Goal: Information Seeking & Learning: Learn about a topic

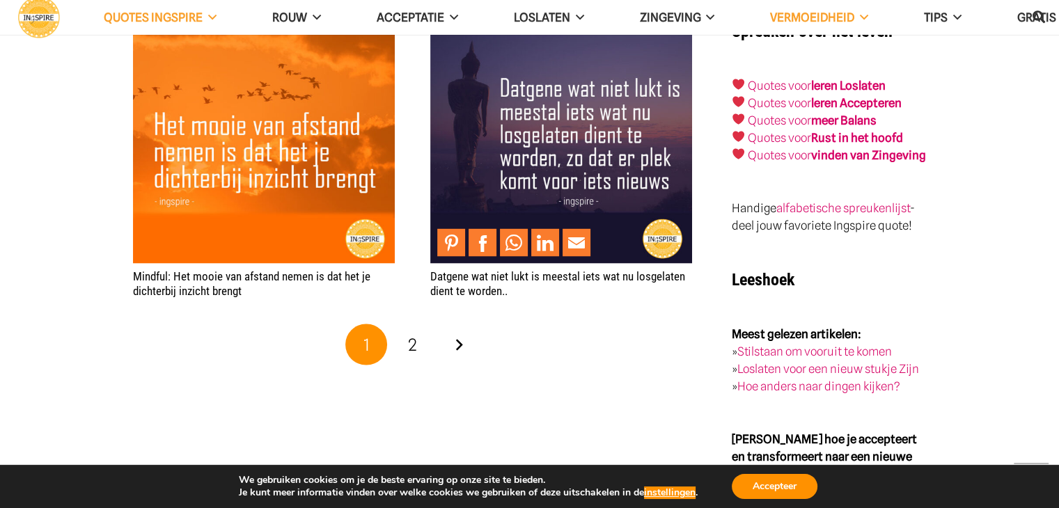
scroll to position [2856, 0]
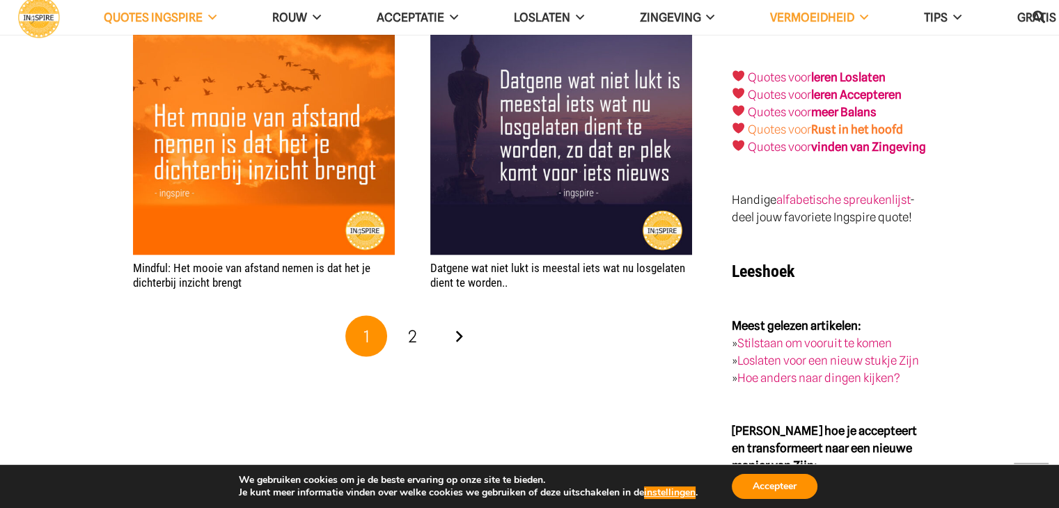
click at [782, 123] on link "Quotes voor Rust in het hoofd" at bounding box center [825, 130] width 155 height 14
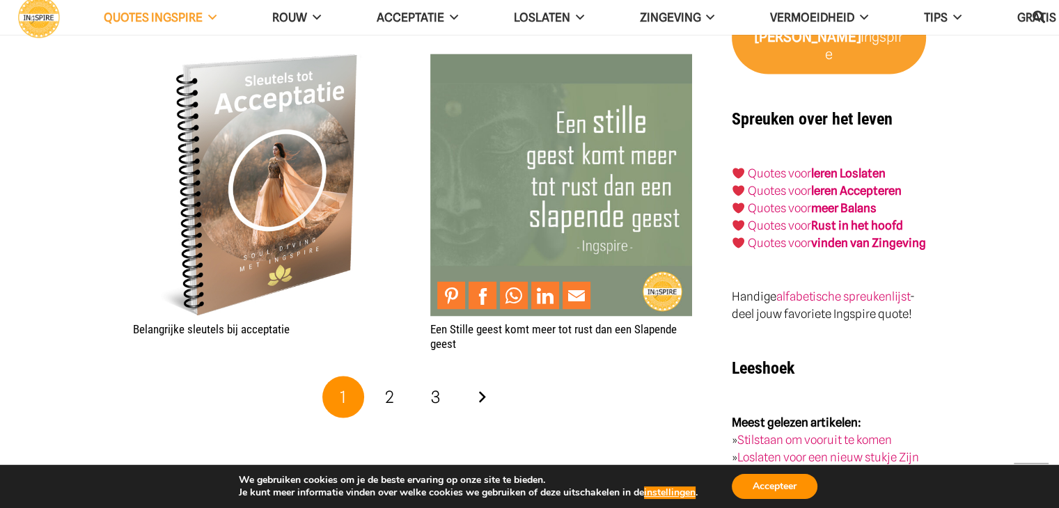
scroll to position [2438, 0]
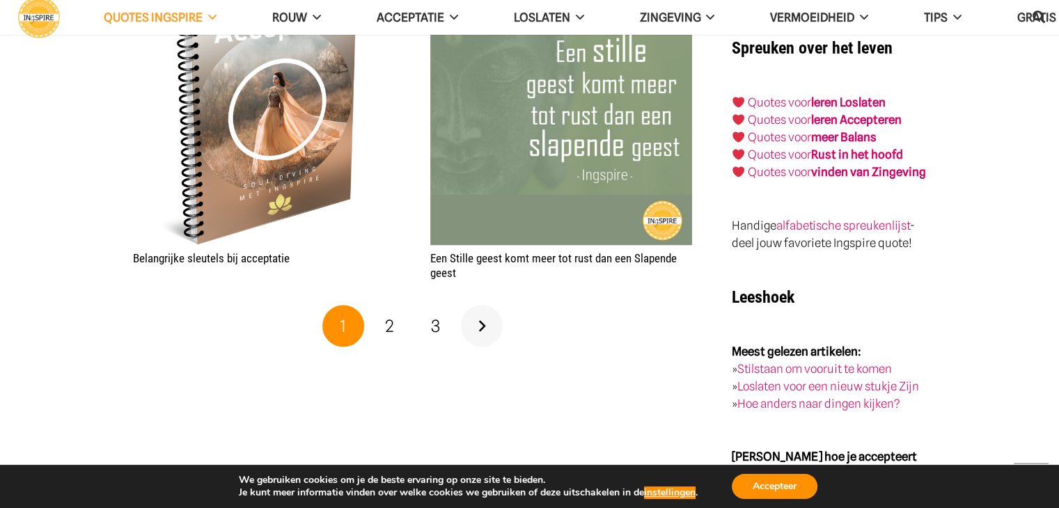
click at [479, 326] on link "Volgende" at bounding box center [482, 326] width 42 height 42
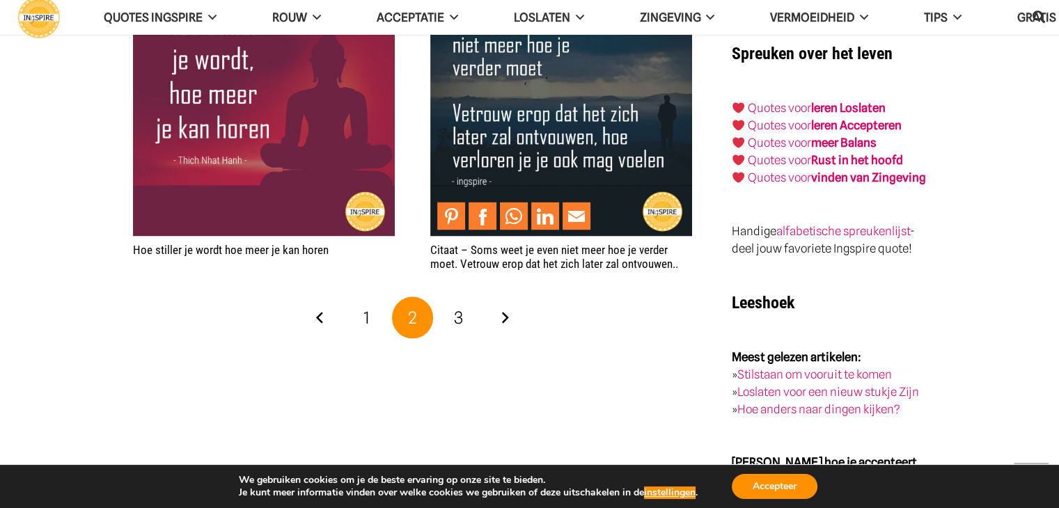
scroll to position [2438, 0]
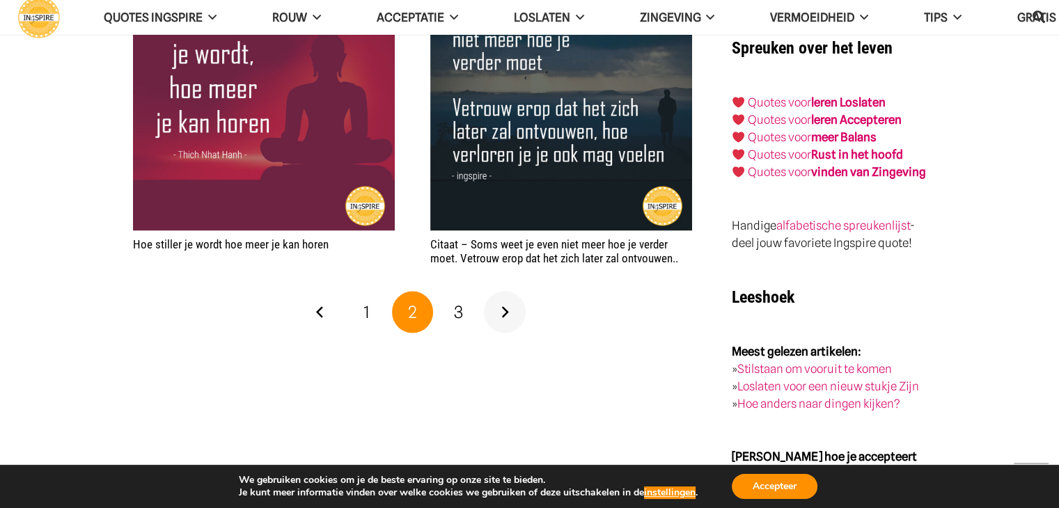
click at [506, 315] on link "Volgende" at bounding box center [505, 312] width 42 height 42
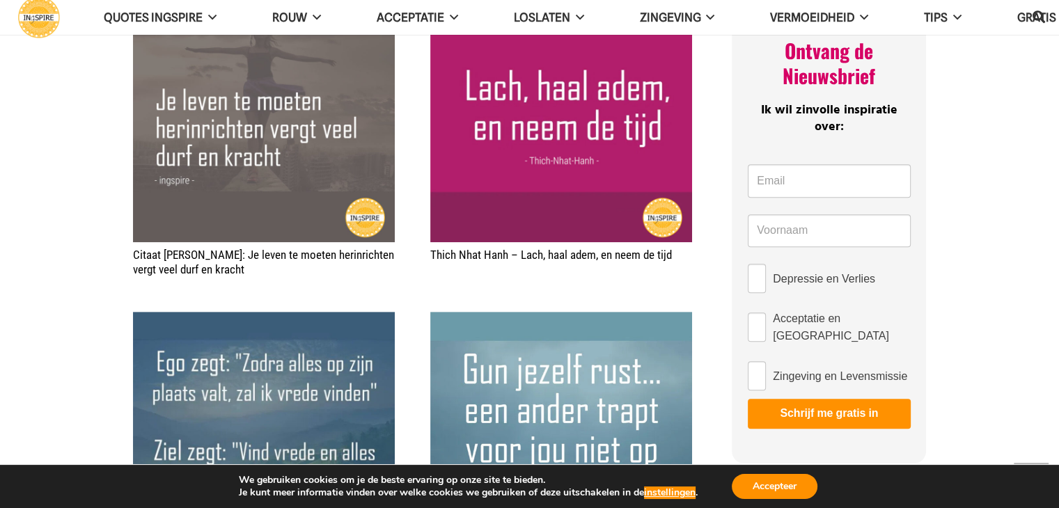
scroll to position [766, 0]
